Goal: Task Accomplishment & Management: Use online tool/utility

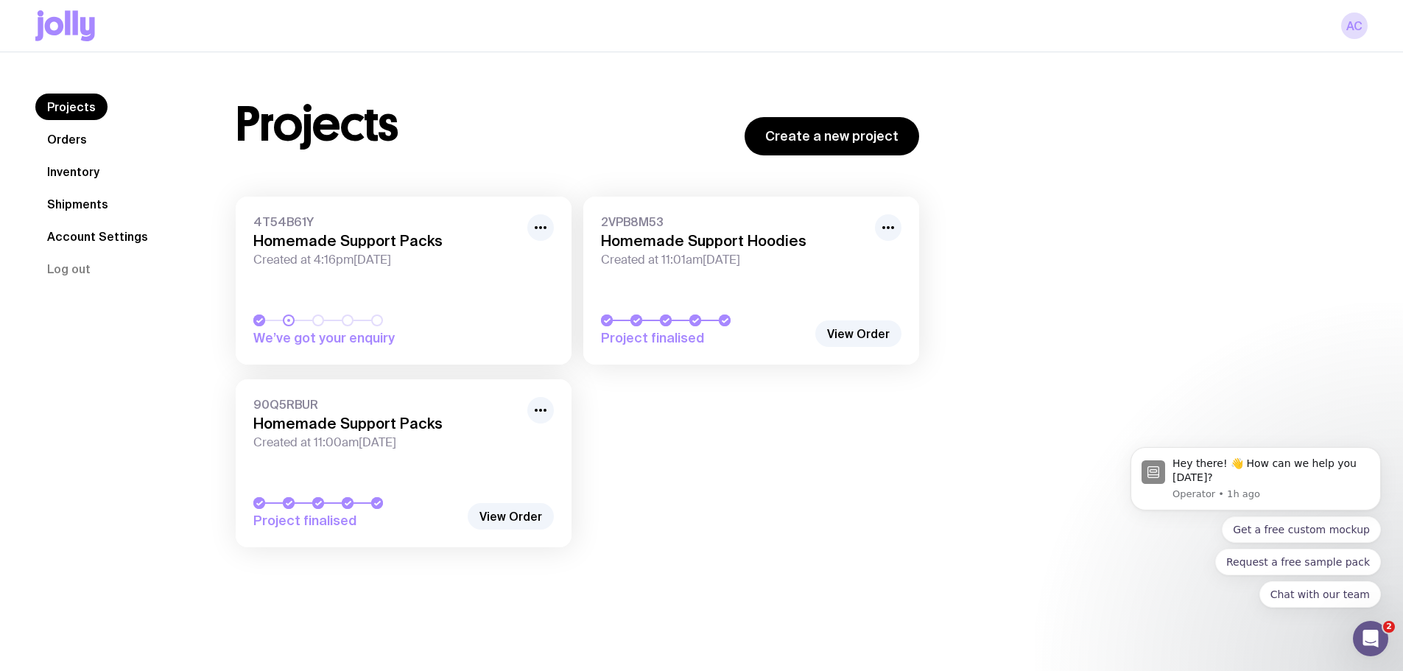
click at [67, 177] on link "Inventory" at bounding box center [73, 171] width 76 height 27
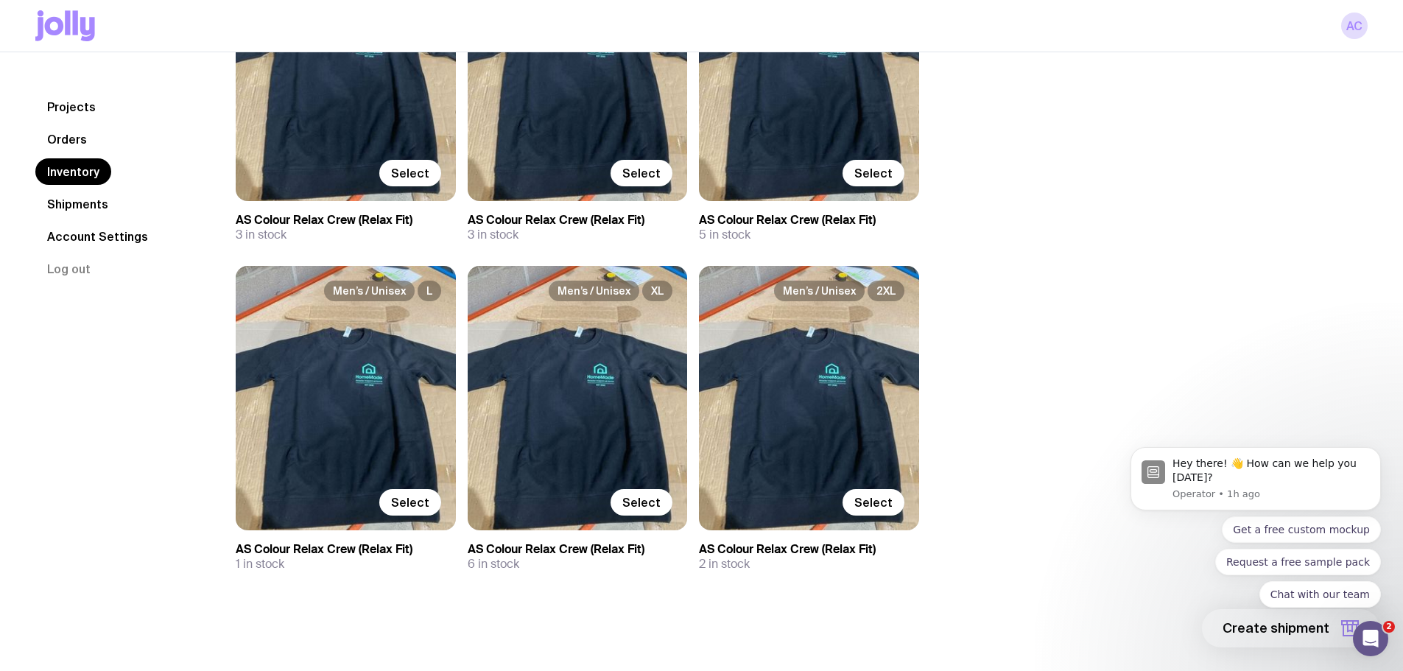
scroll to position [295, 0]
click at [66, 202] on link "Shipments" at bounding box center [77, 204] width 85 height 27
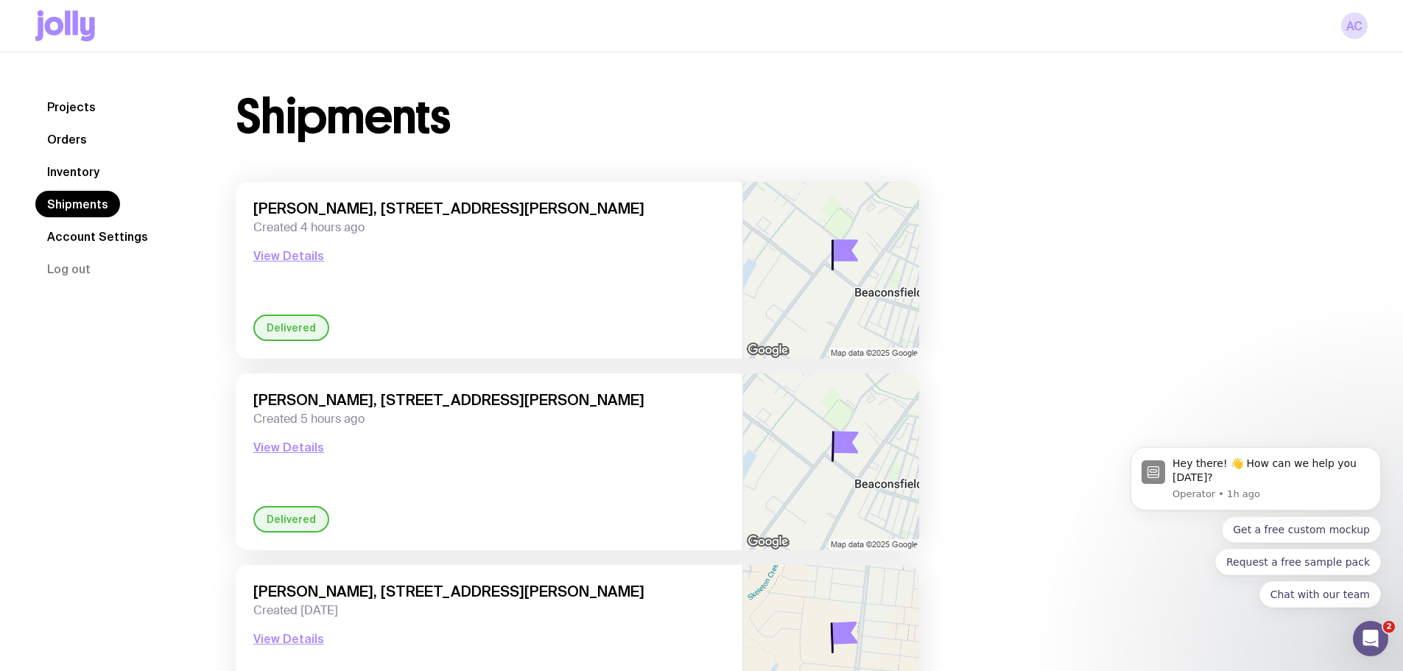
click at [88, 176] on link "Inventory" at bounding box center [73, 171] width 76 height 27
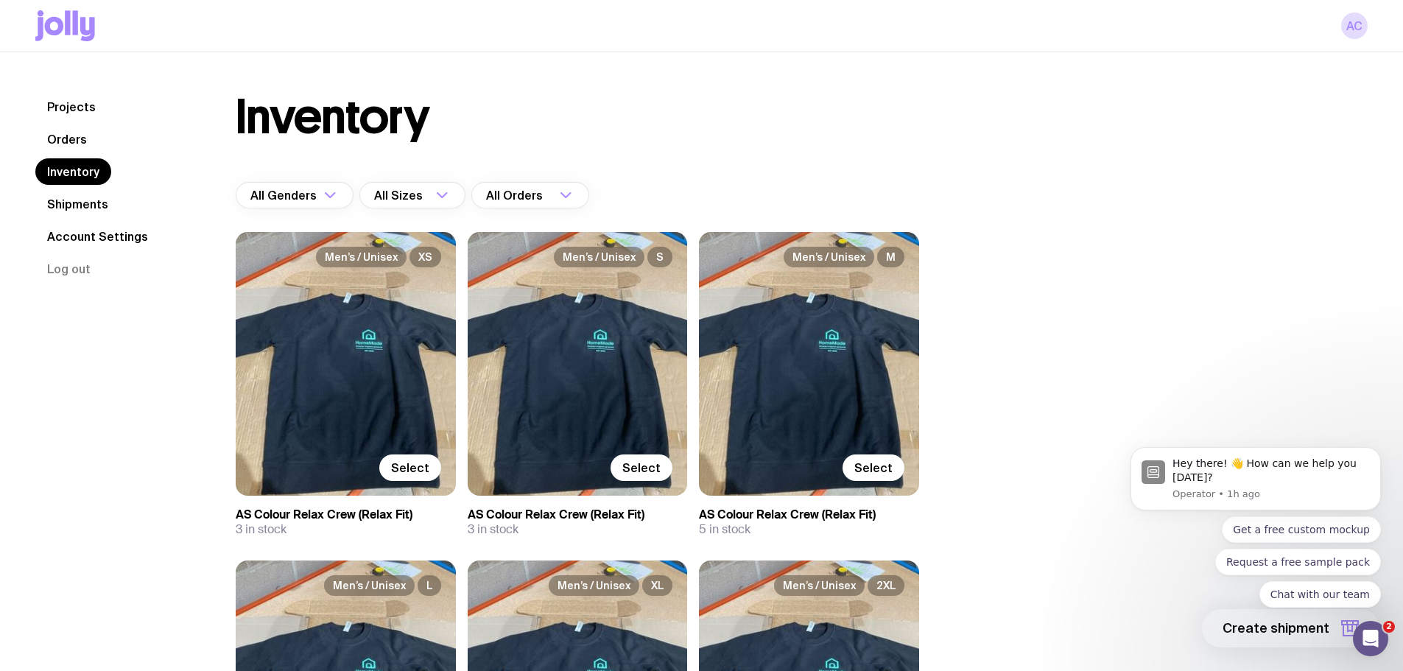
click at [86, 142] on link "Orders" at bounding box center [66, 139] width 63 height 27
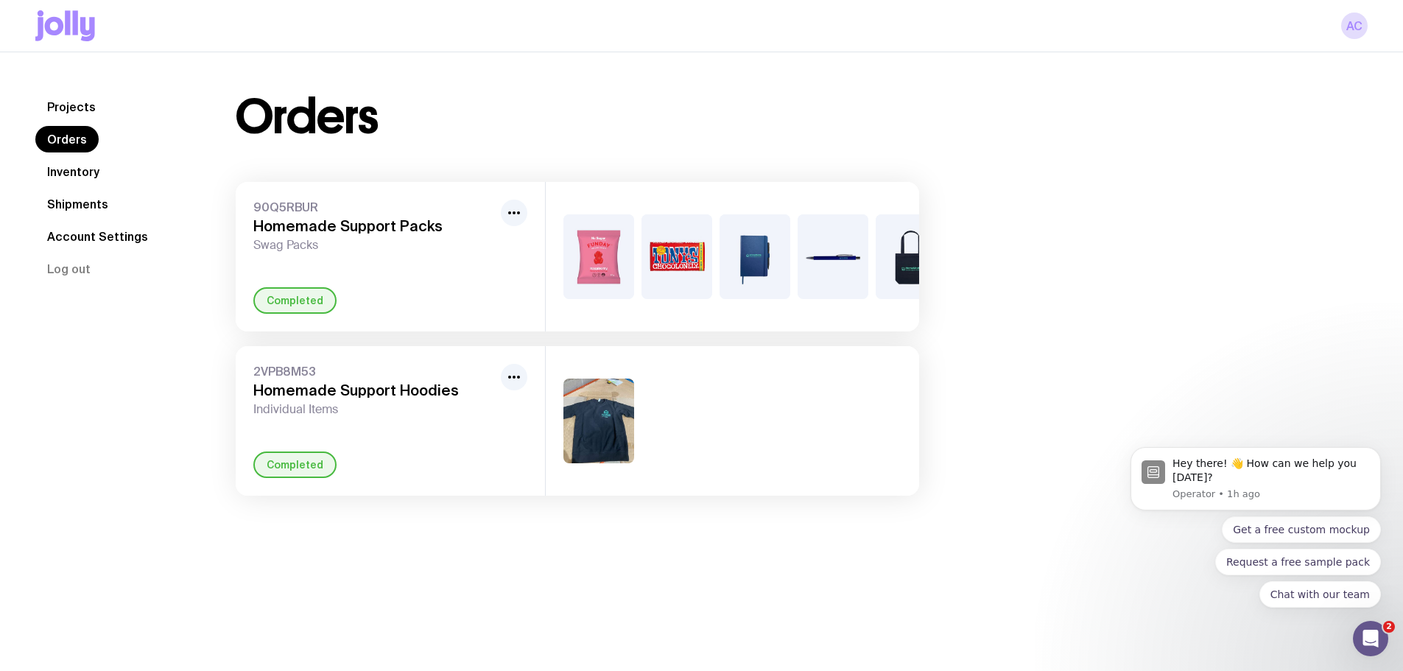
click at [88, 172] on link "Inventory" at bounding box center [73, 171] width 76 height 27
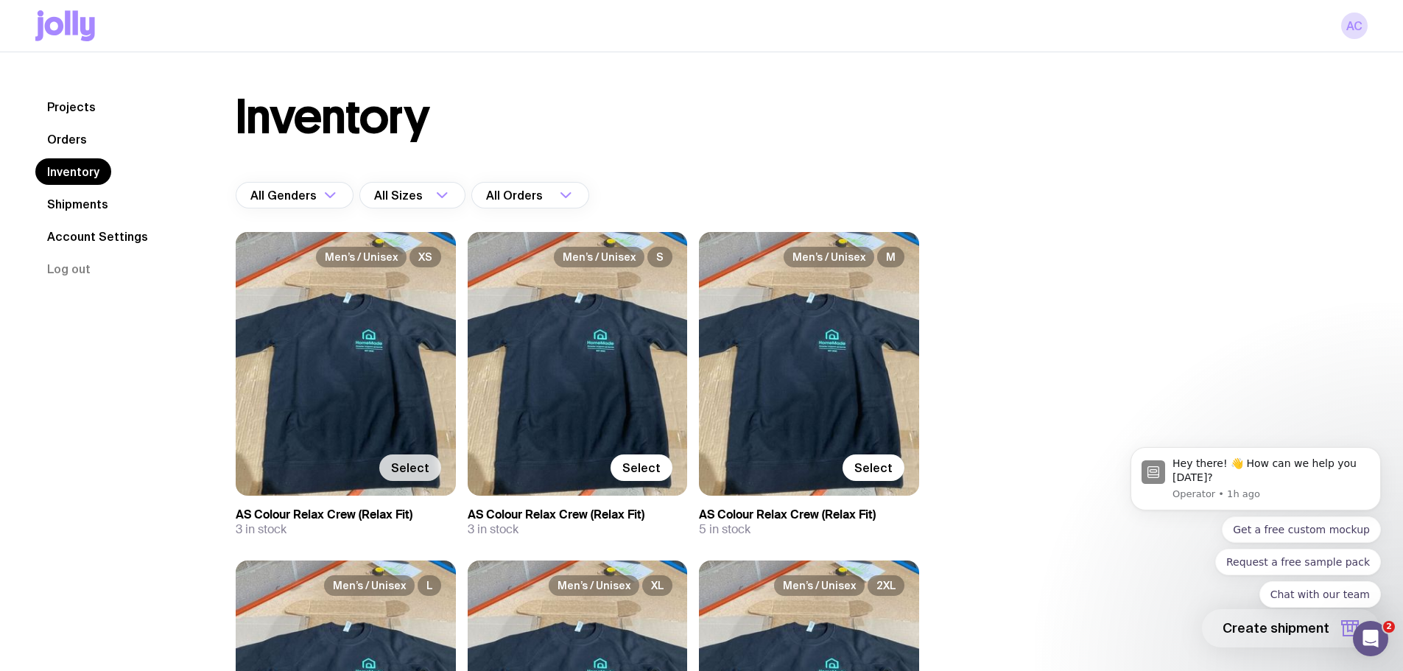
click at [412, 470] on span "Select" at bounding box center [410, 467] width 38 height 15
click at [0, 0] on input "Select" at bounding box center [0, 0] width 0 height 0
click at [85, 107] on link "Projects" at bounding box center [71, 107] width 72 height 27
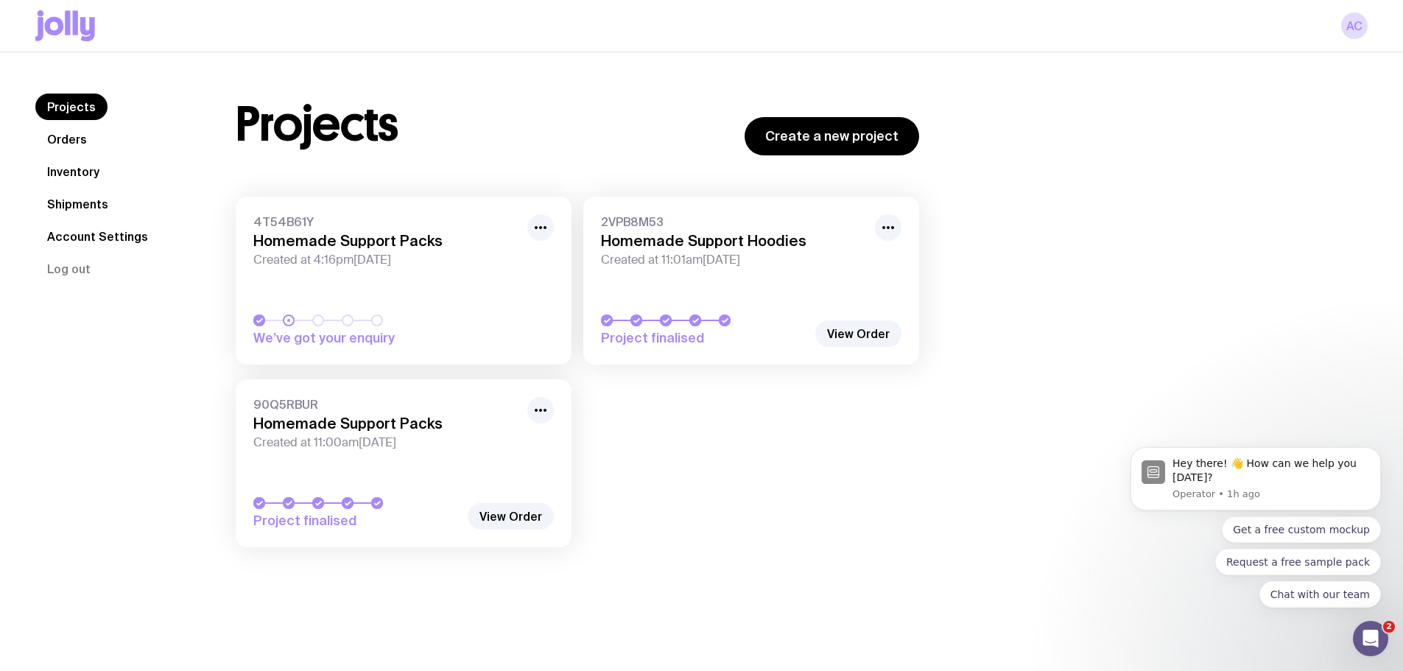
click at [68, 147] on link "Orders" at bounding box center [66, 139] width 63 height 27
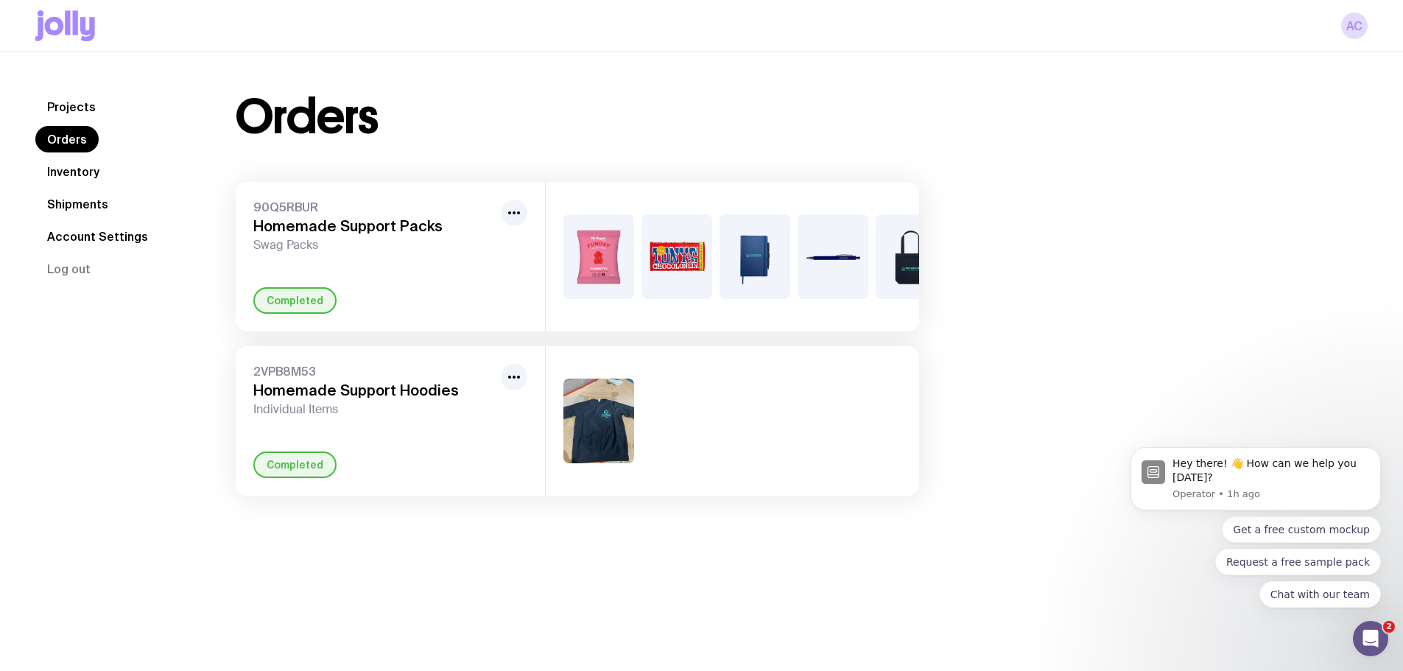
click at [77, 172] on link "Inventory" at bounding box center [73, 171] width 76 height 27
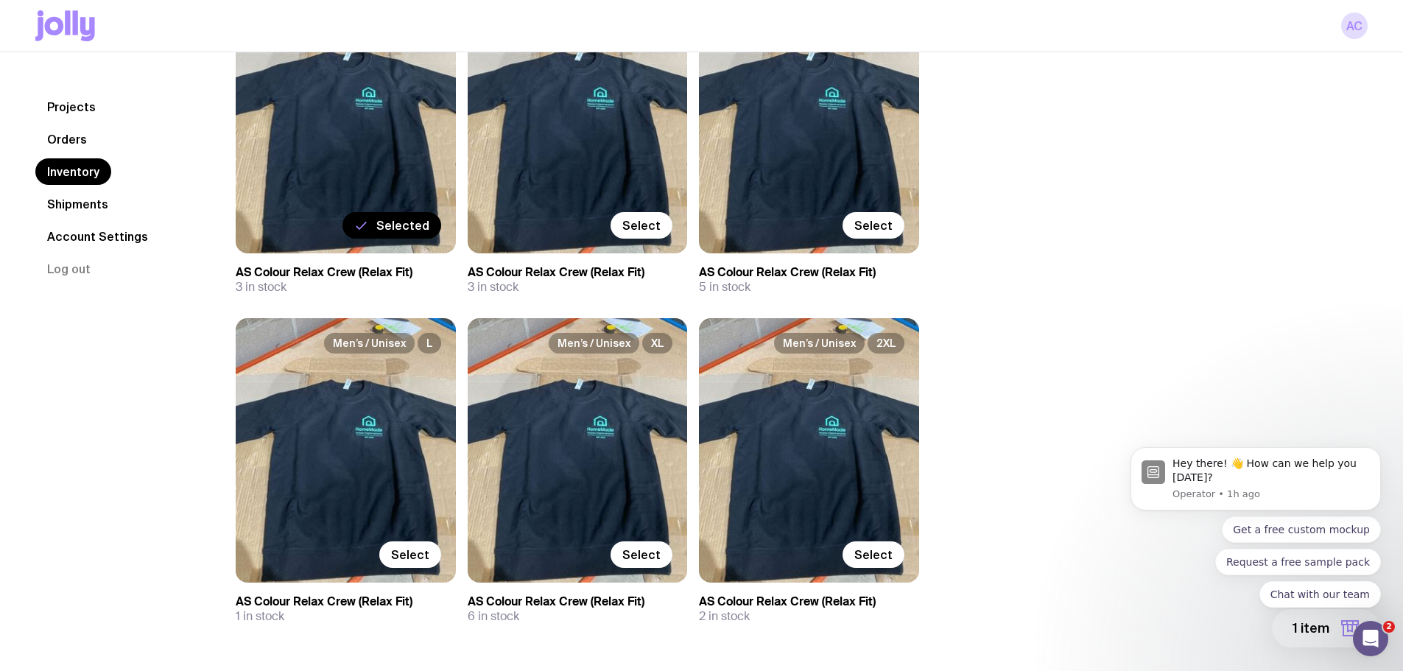
scroll to position [295, 0]
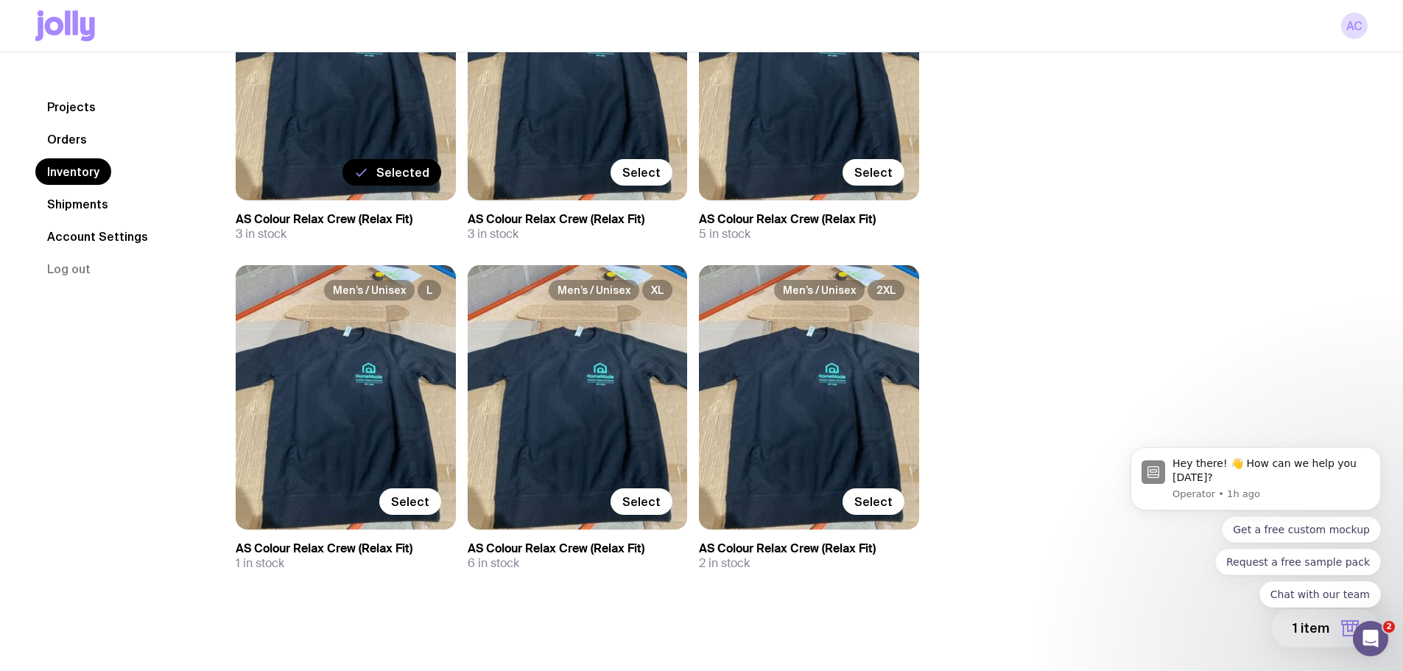
click at [407, 167] on span "Selected" at bounding box center [402, 172] width 53 height 15
click at [0, 0] on input "Selected" at bounding box center [0, 0] width 0 height 0
click at [406, 167] on span "Select" at bounding box center [410, 172] width 38 height 15
click at [0, 0] on input "Select" at bounding box center [0, 0] width 0 height 0
click at [1313, 634] on span "1 item" at bounding box center [1310, 628] width 37 height 18
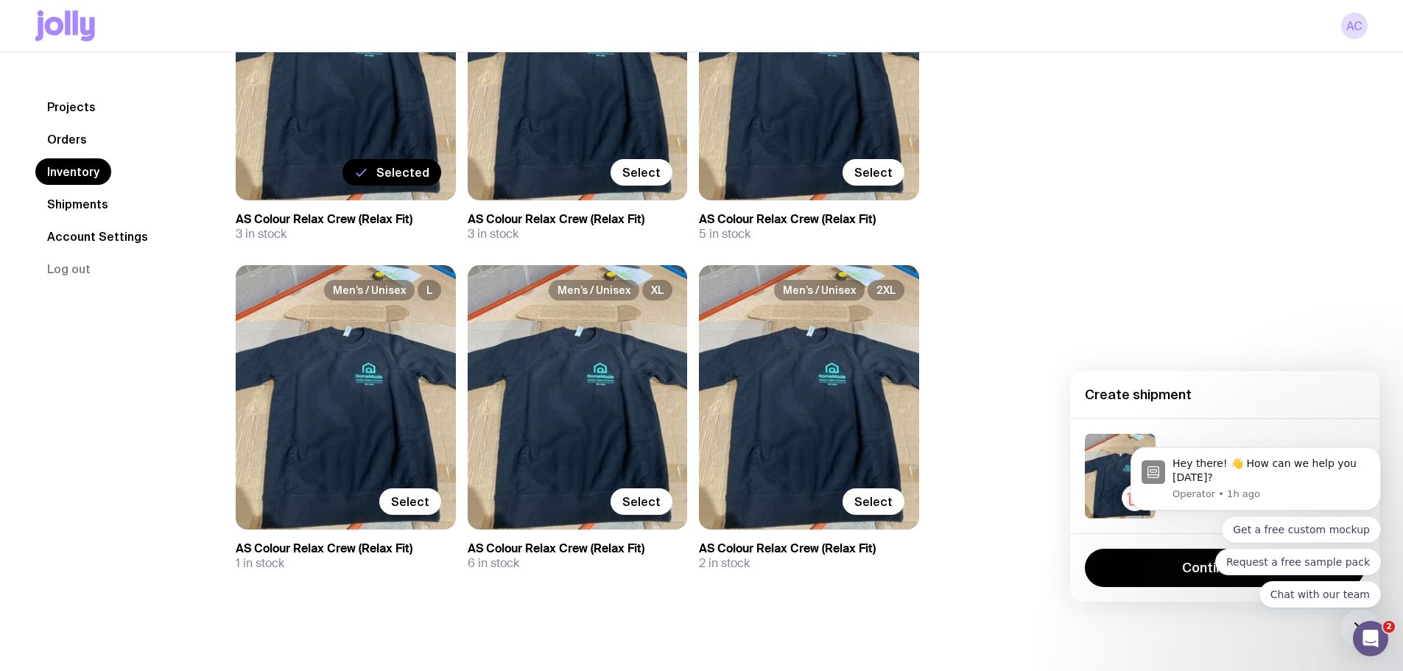
click at [1153, 575] on div "Get a free custom mockup Request a free sample pack Chat with our team" at bounding box center [1255, 561] width 250 height 91
click at [1378, 451] on icon "Dismiss notification" at bounding box center [1376, 451] width 8 height 8
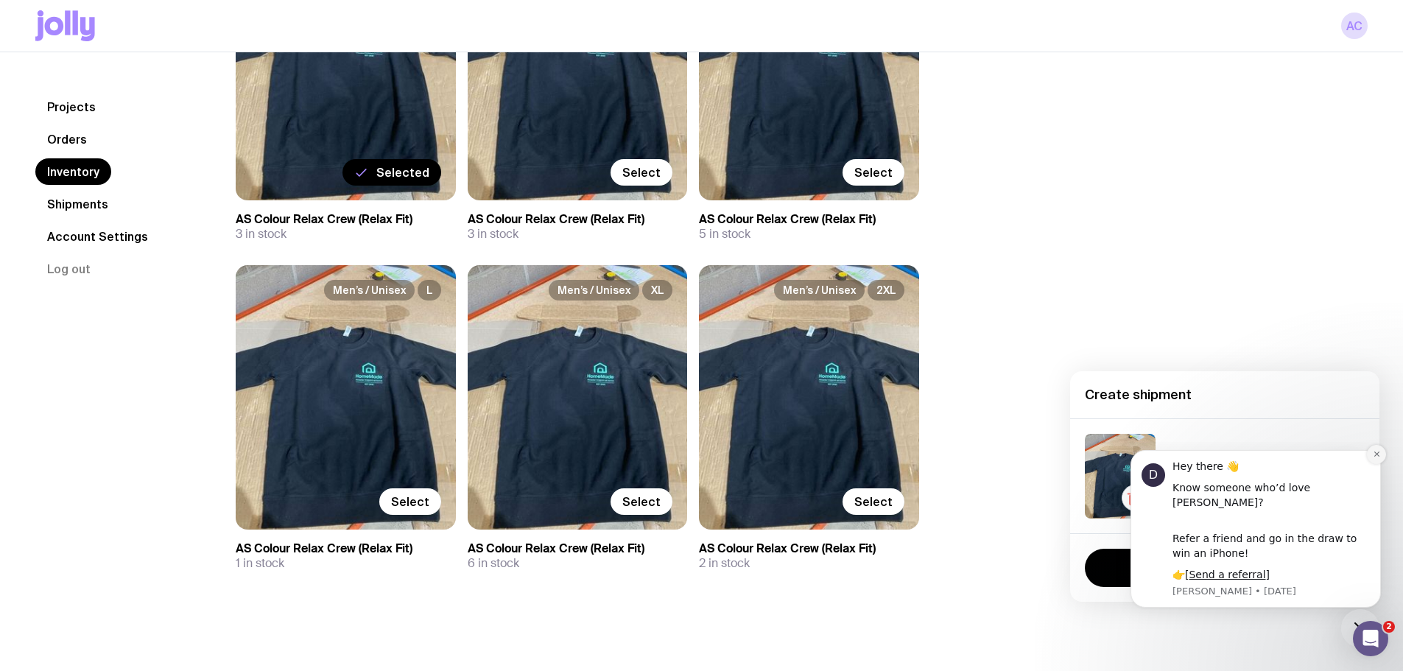
click at [1381, 464] on button "Dismiss notification" at bounding box center [1375, 454] width 19 height 19
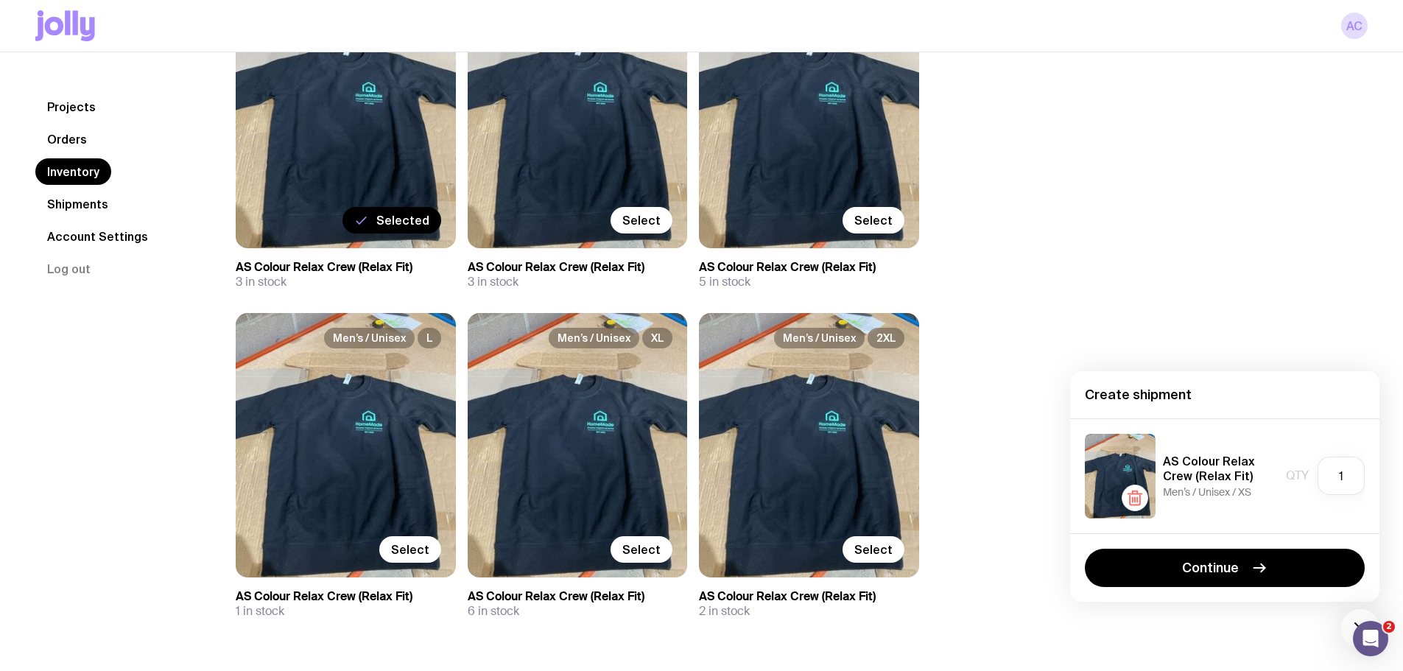
scroll to position [222, 0]
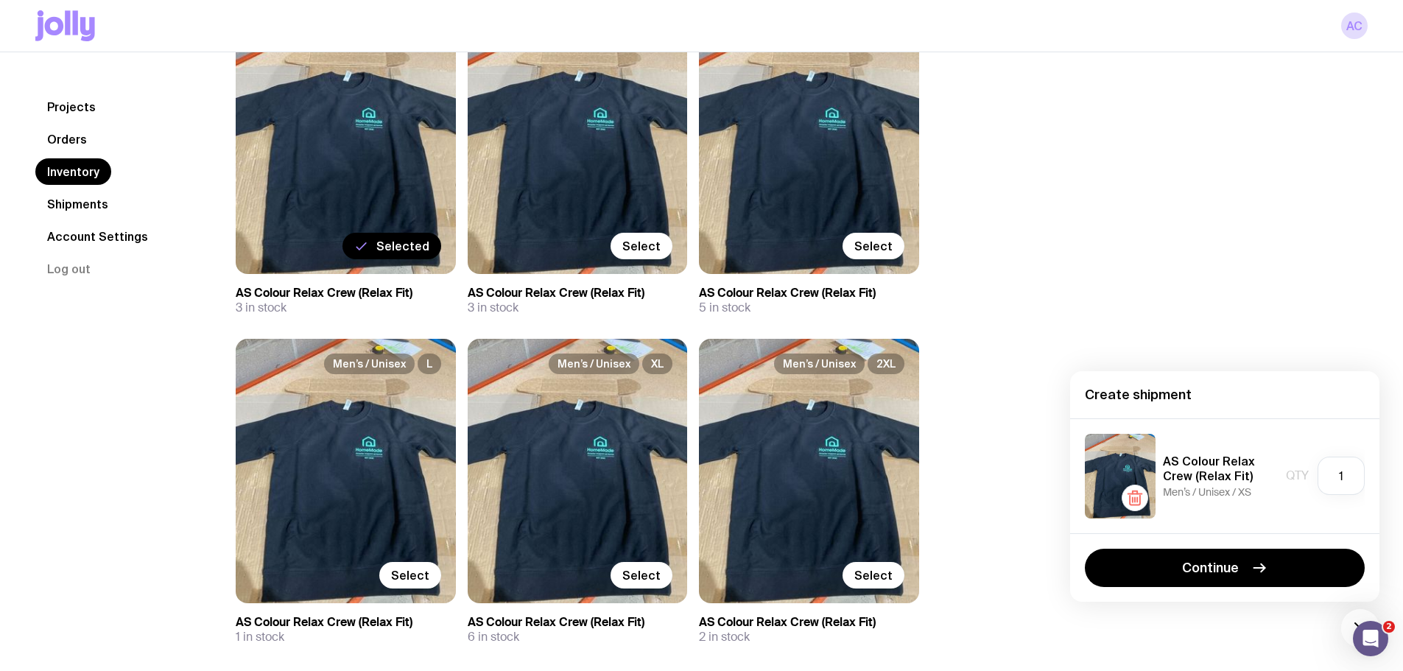
click at [61, 143] on link "Orders" at bounding box center [66, 139] width 63 height 27
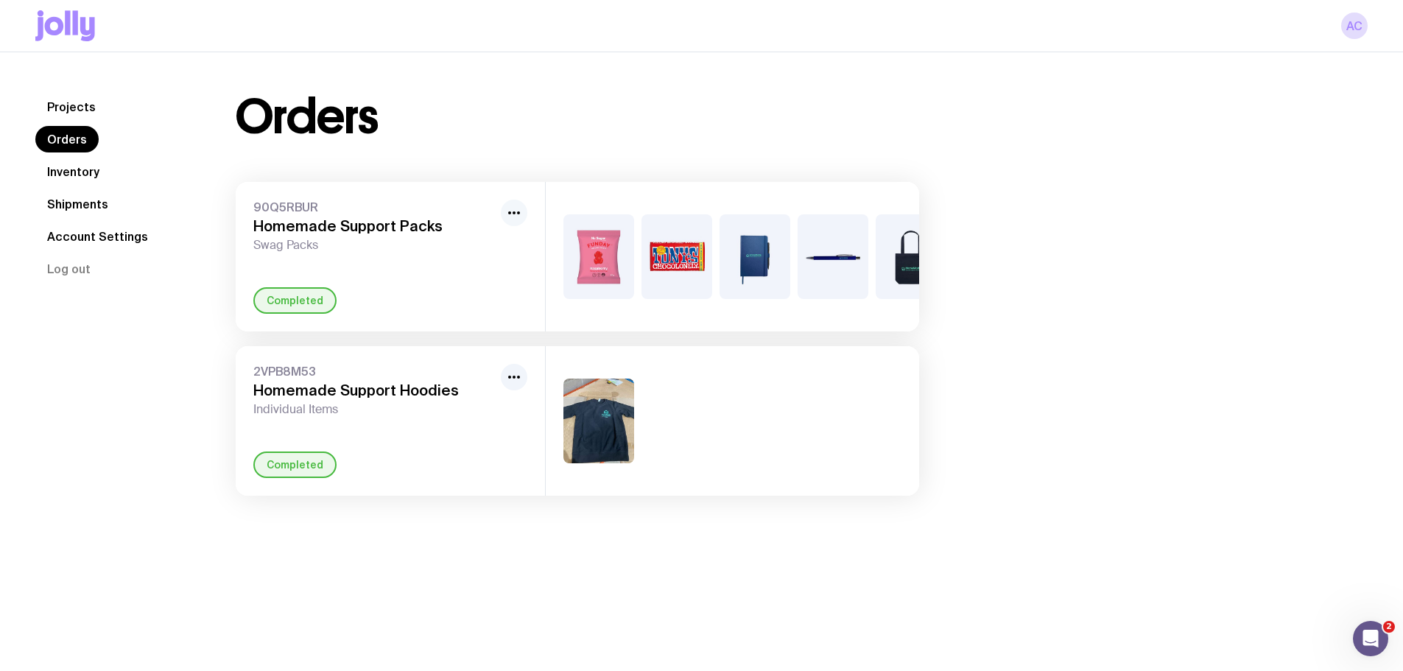
click at [516, 217] on icon "button" at bounding box center [514, 213] width 18 height 18
click at [443, 301] on div "Completed" at bounding box center [390, 300] width 274 height 27
drag, startPoint x: 306, startPoint y: 225, endPoint x: 306, endPoint y: 232, distance: 7.4
click at [306, 225] on h3 "Homemade Support Packs" at bounding box center [373, 226] width 241 height 18
click at [365, 396] on h3 "Homemade Support Hoodies" at bounding box center [373, 390] width 241 height 18
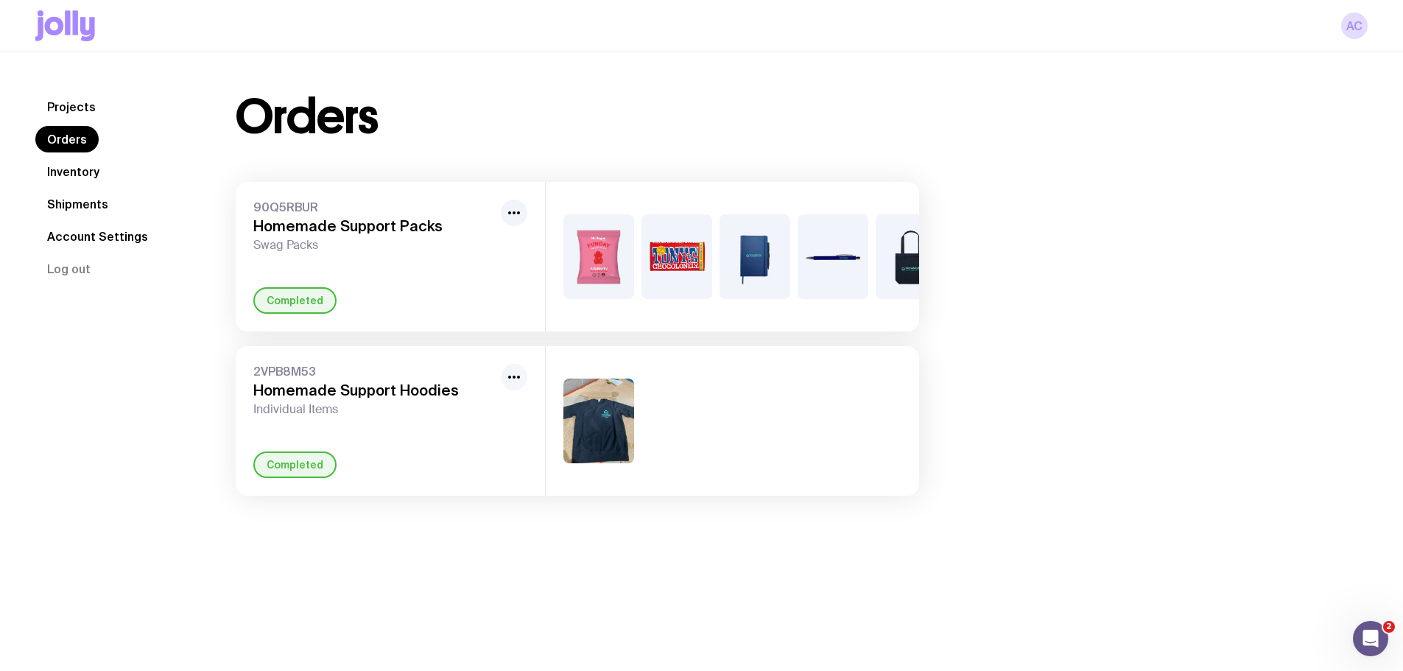
click at [516, 386] on icon "button" at bounding box center [514, 377] width 18 height 18
click at [483, 473] on div "Completed" at bounding box center [390, 464] width 274 height 27
click at [99, 174] on link "Inventory" at bounding box center [73, 171] width 76 height 27
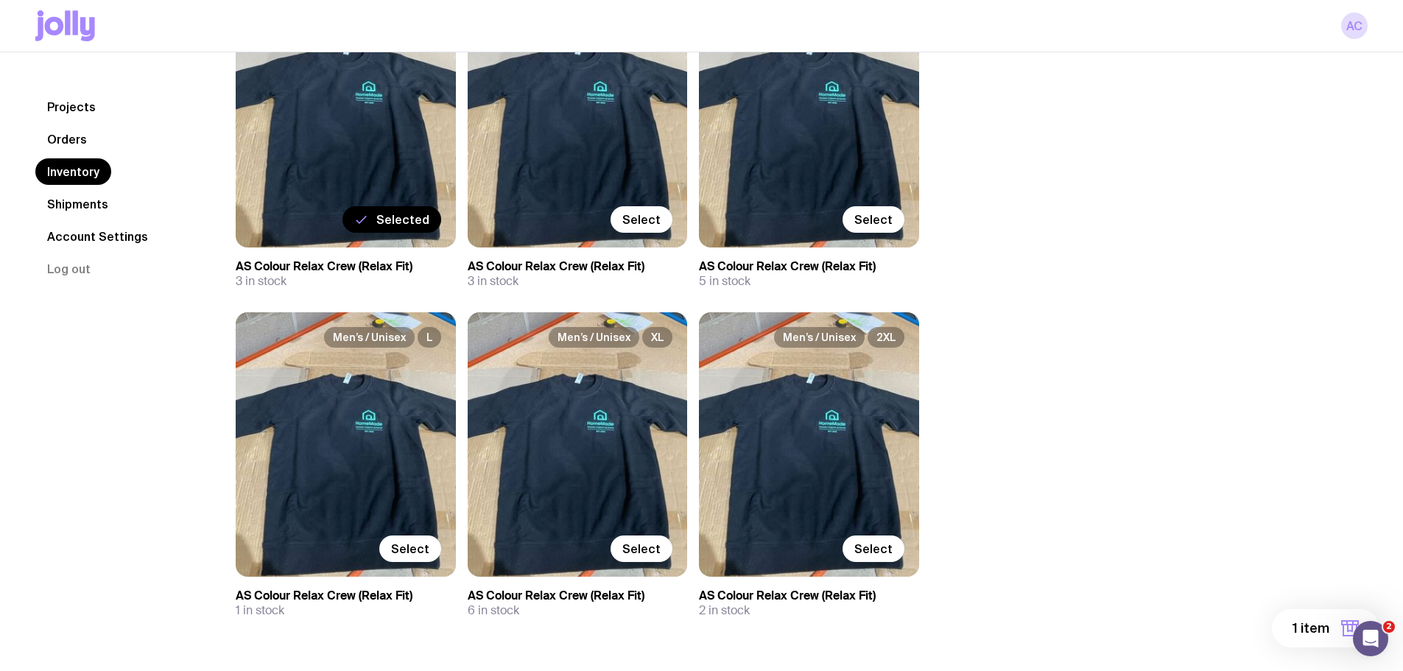
scroll to position [222, 0]
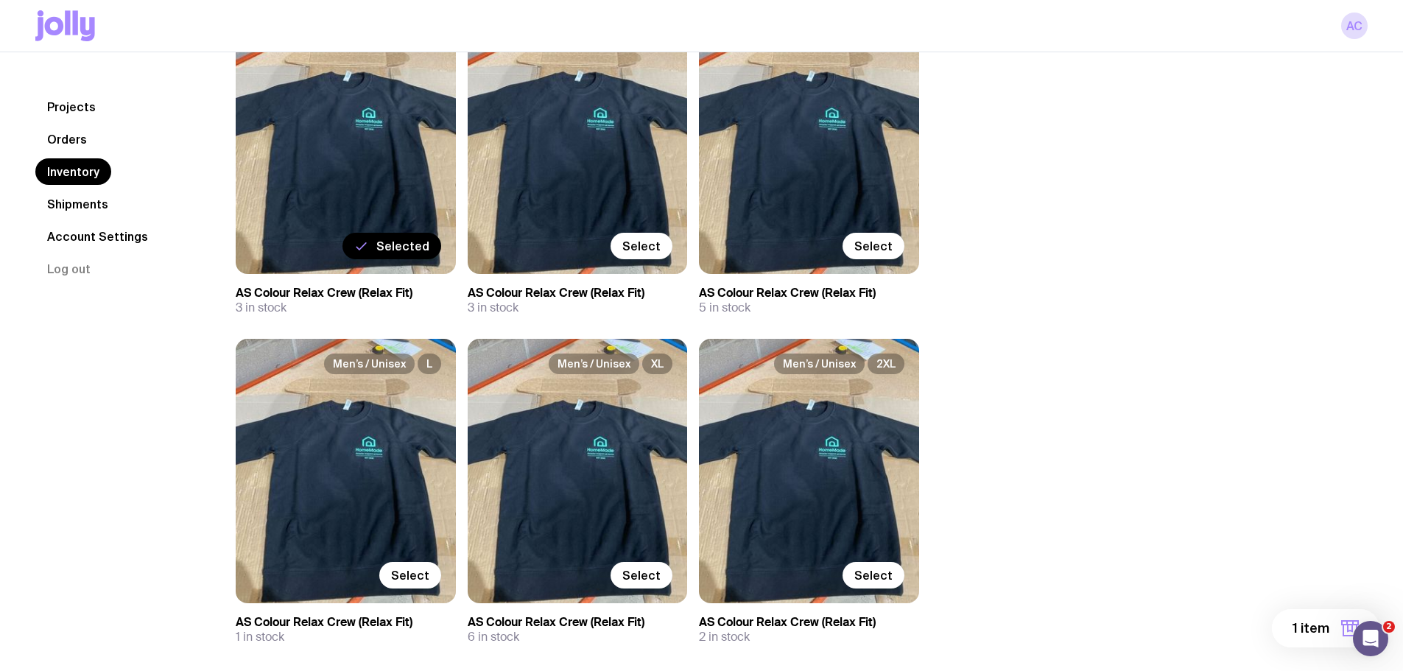
click at [1291, 627] on button "1 item" at bounding box center [1324, 628] width 107 height 38
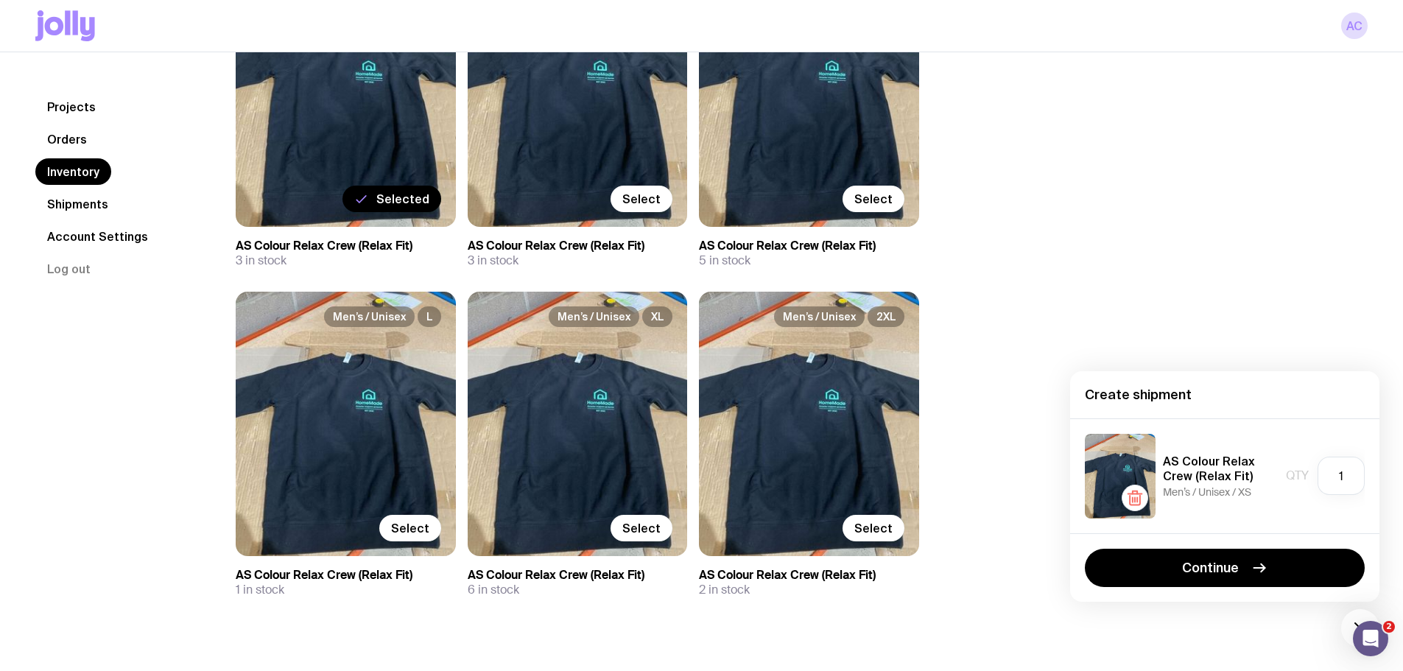
scroll to position [295, 0]
